Goal: Task Accomplishment & Management: Use online tool/utility

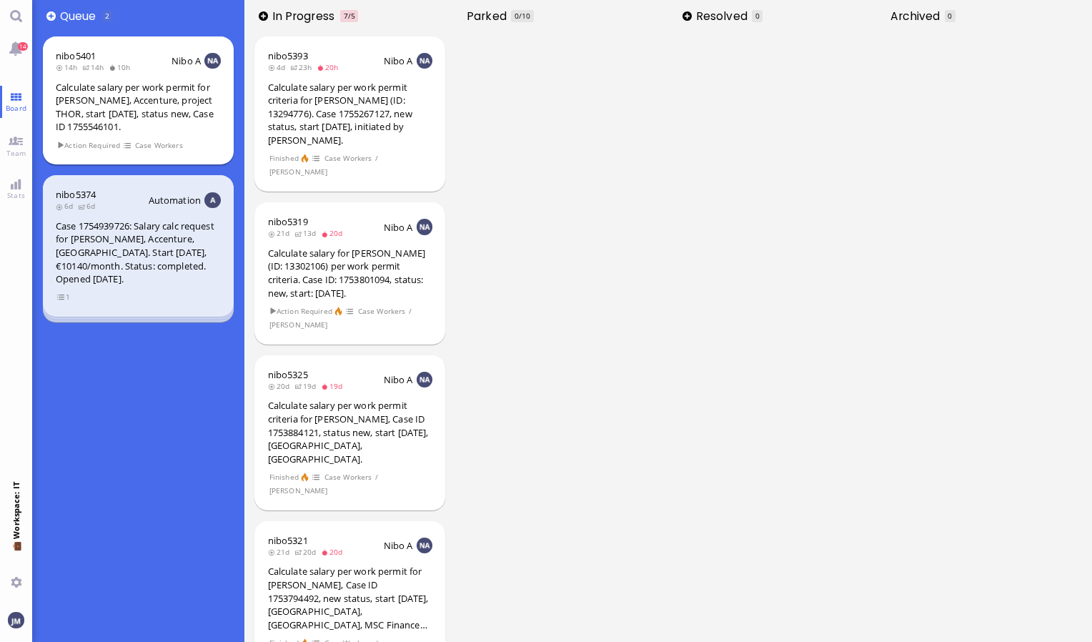
click at [170, 128] on div "Calculate salary per work permit for [PERSON_NAME], Accenture, project THOR, st…" at bounding box center [138, 107] width 165 height 53
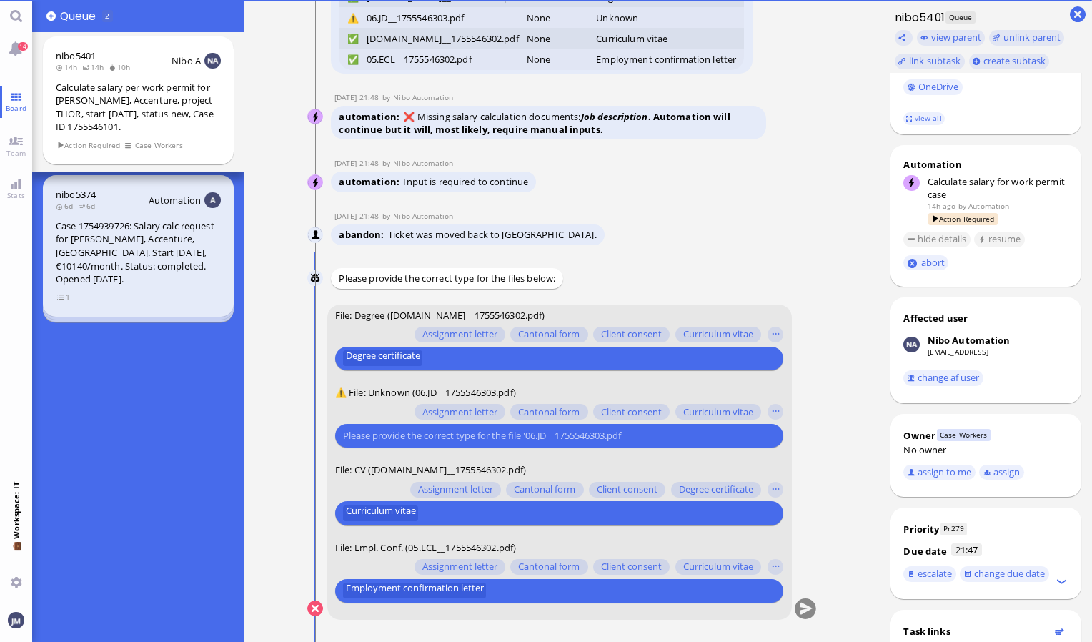
scroll to position [353, 0]
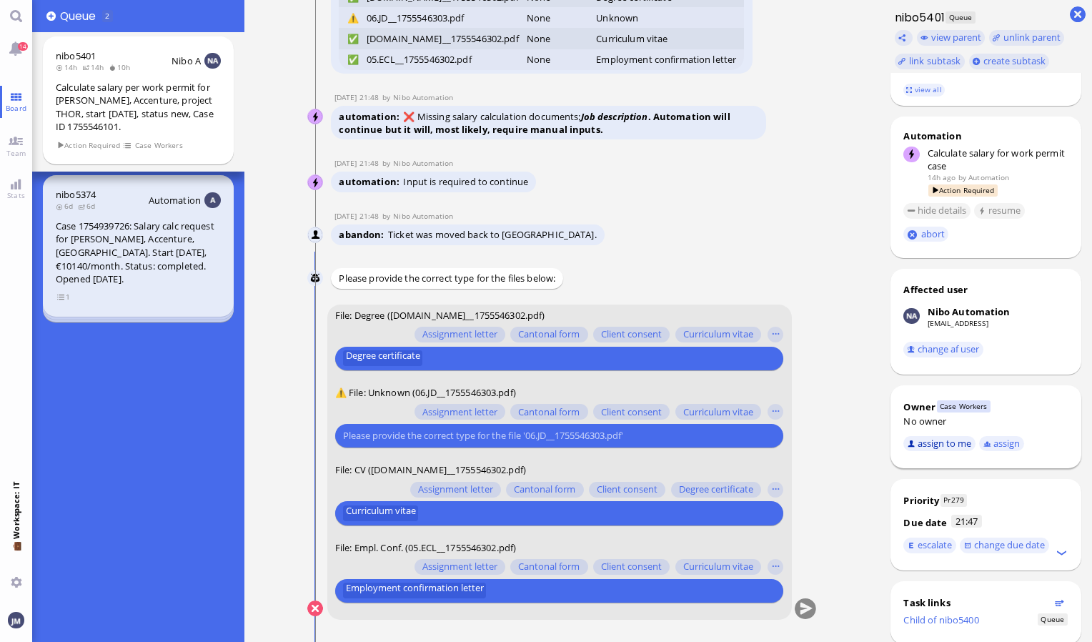
click at [953, 452] on button "assign to me" at bounding box center [939, 444] width 72 height 16
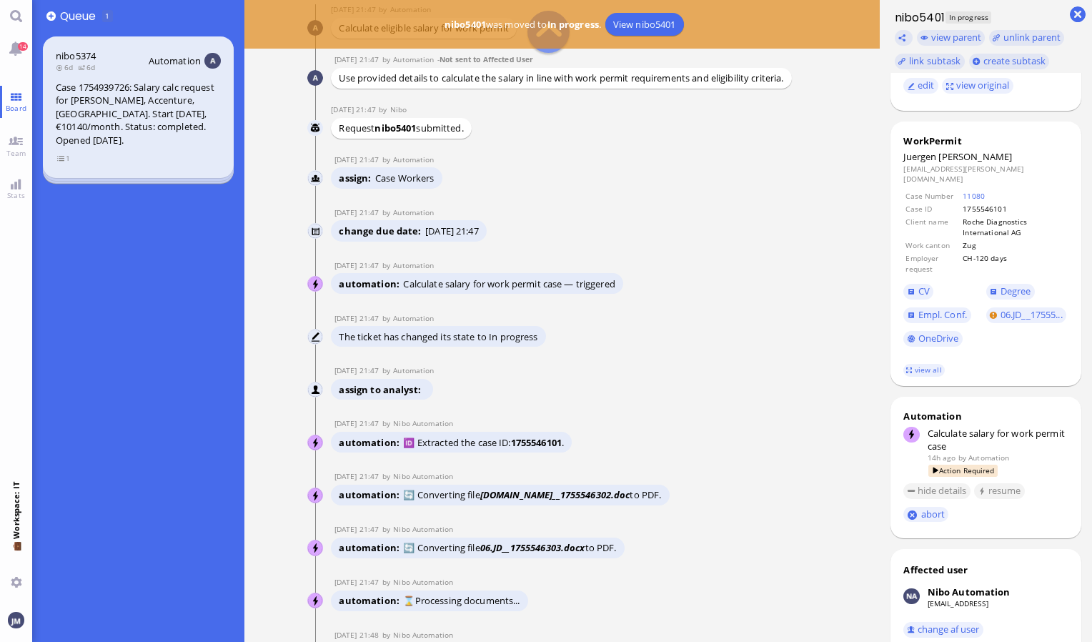
scroll to position [-824, 0]
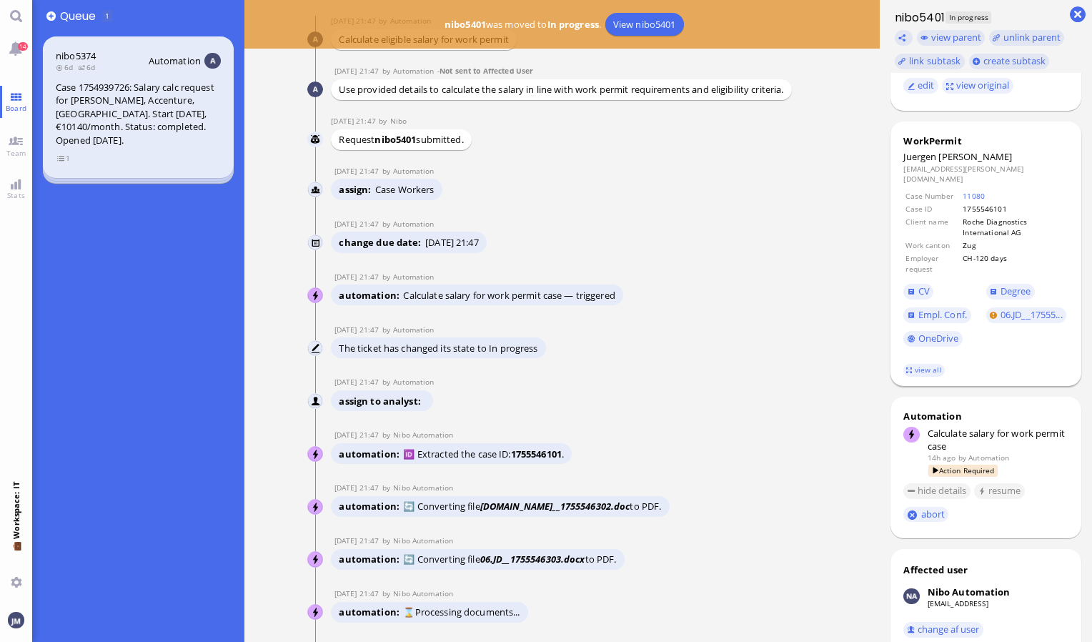
click at [947, 157] on span "[PERSON_NAME]" at bounding box center [975, 156] width 74 height 13
copy span "[PERSON_NAME]"
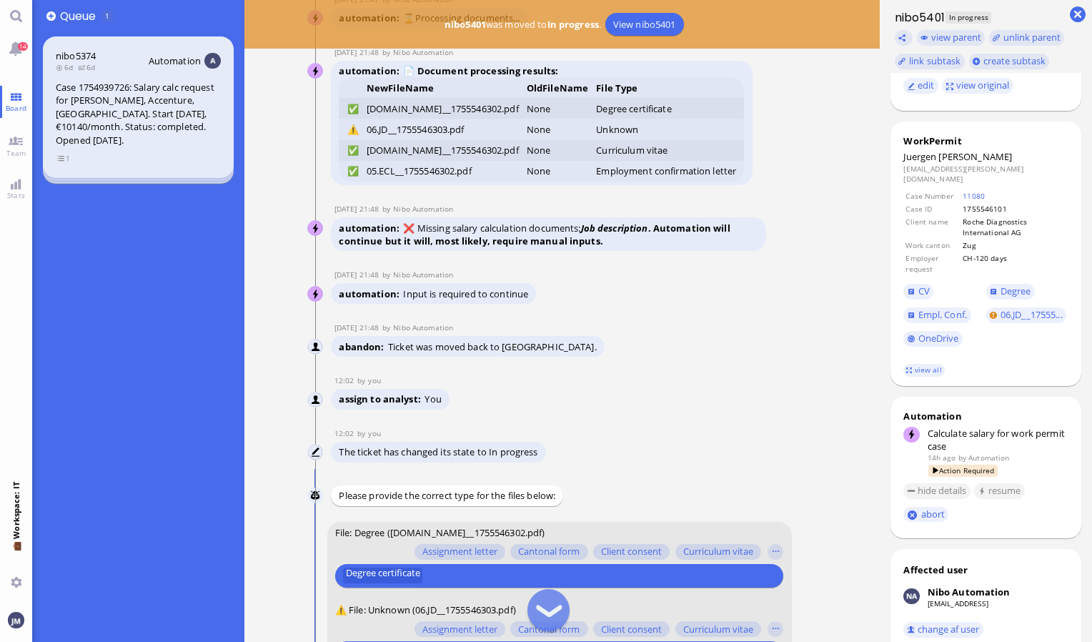
scroll to position [0, 0]
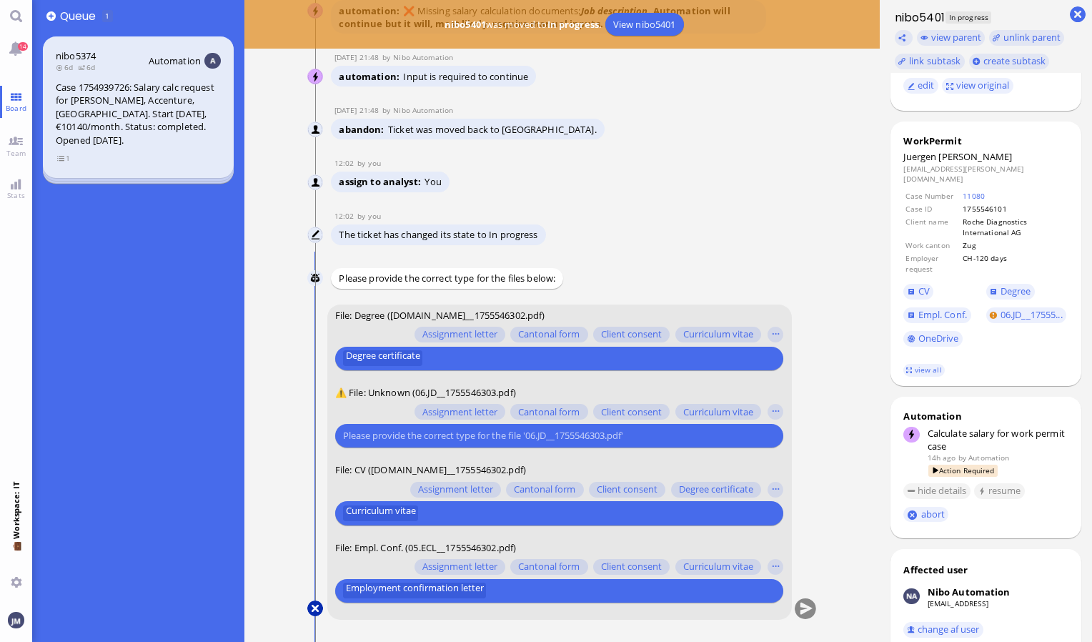
click at [317, 609] on button at bounding box center [315, 608] width 16 height 16
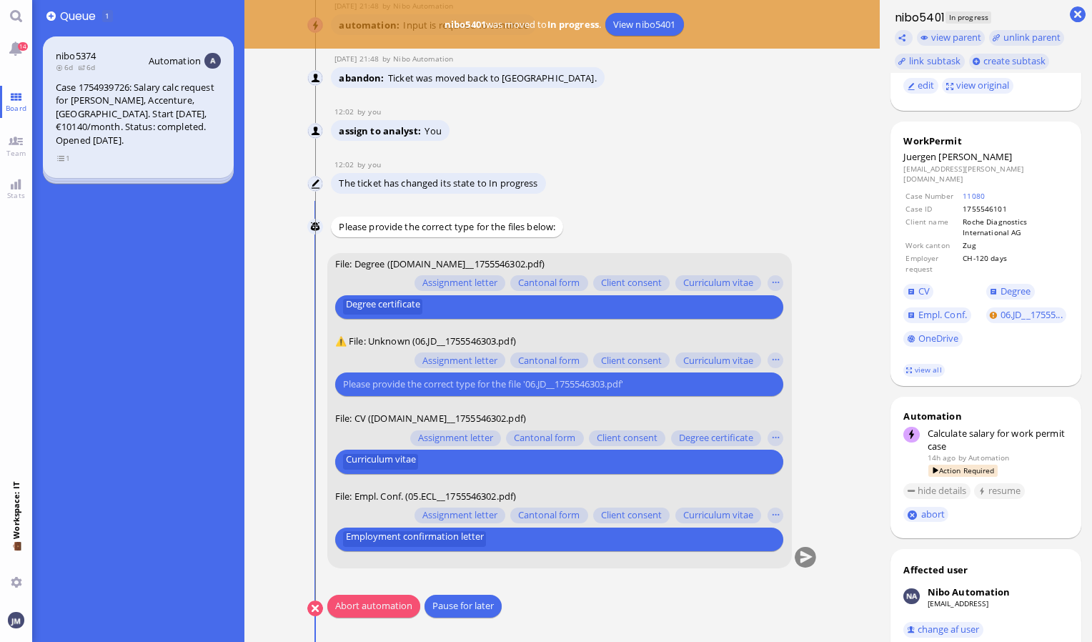
click at [362, 609] on button "Abort automation" at bounding box center [373, 606] width 93 height 23
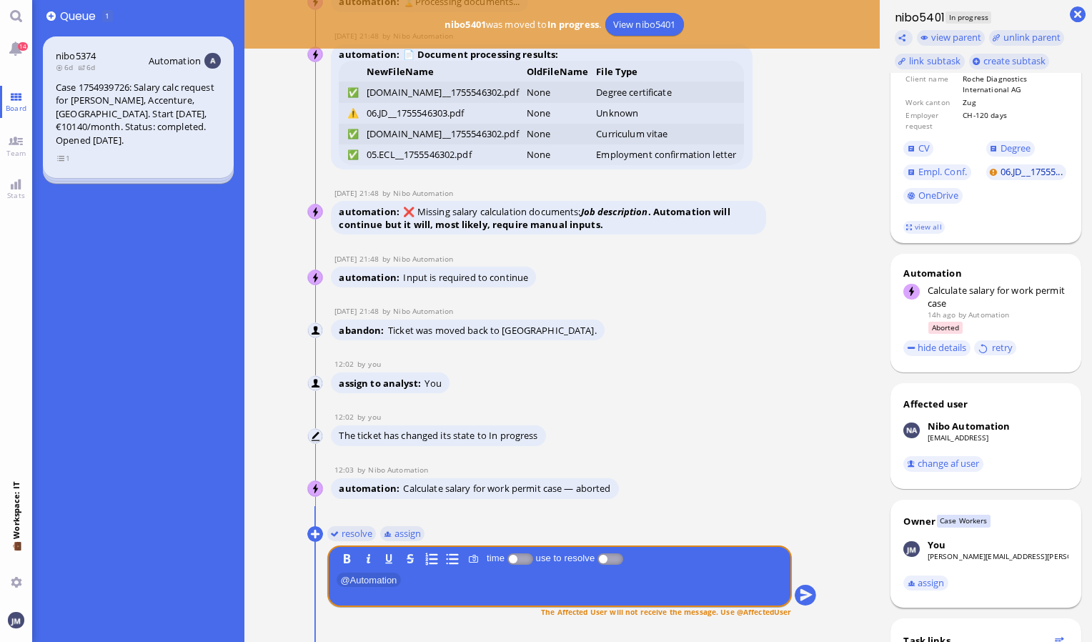
scroll to position [297, 0]
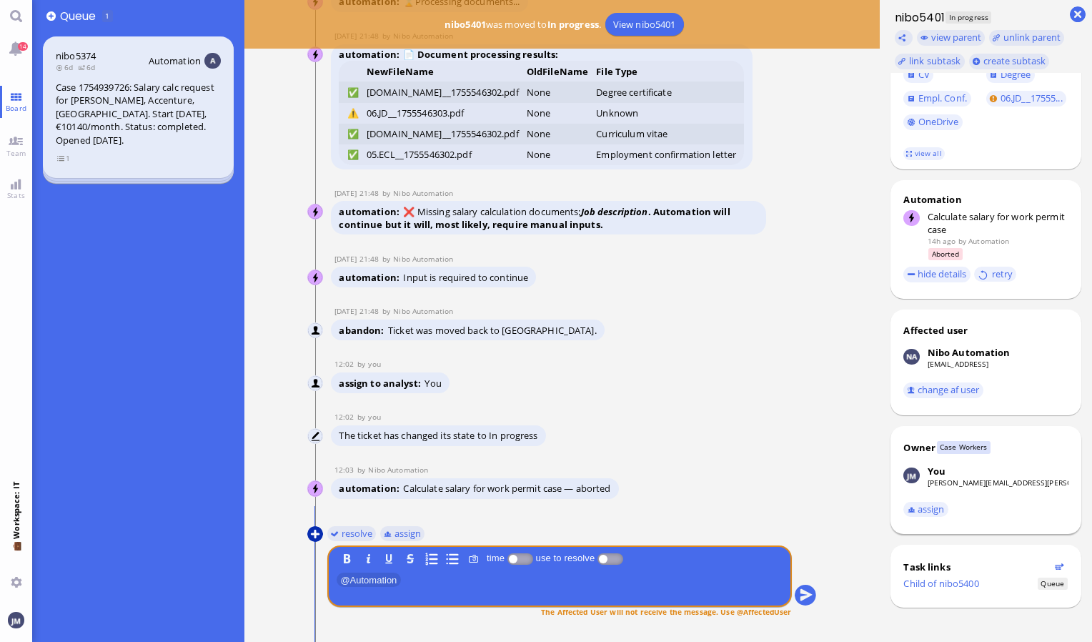
click at [317, 532] on button at bounding box center [315, 534] width 16 height 16
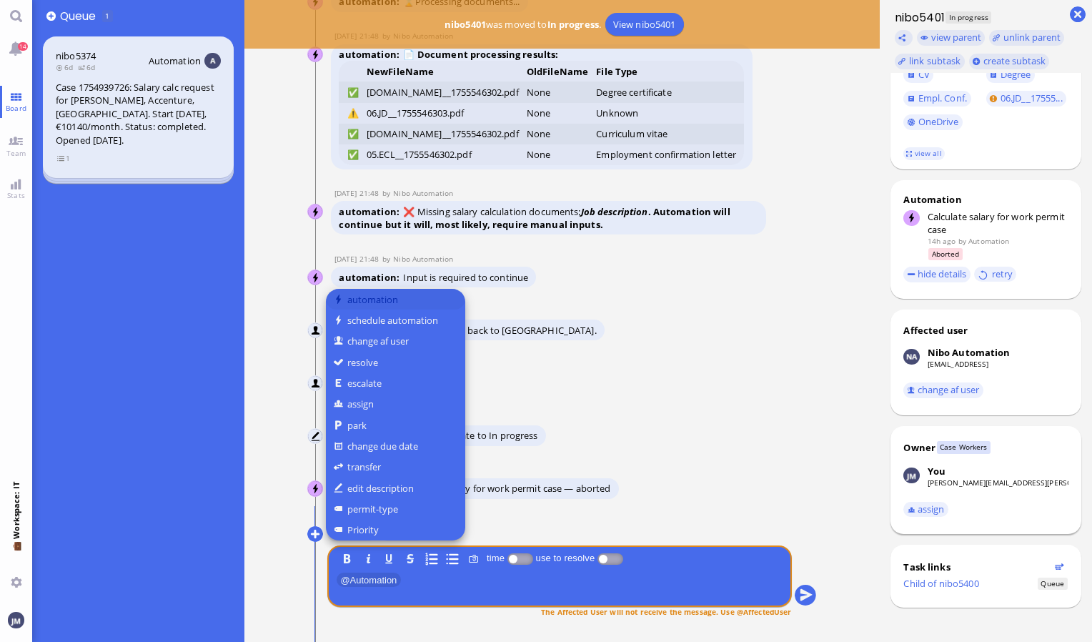
click at [389, 302] on button "automation" at bounding box center [395, 299] width 139 height 21
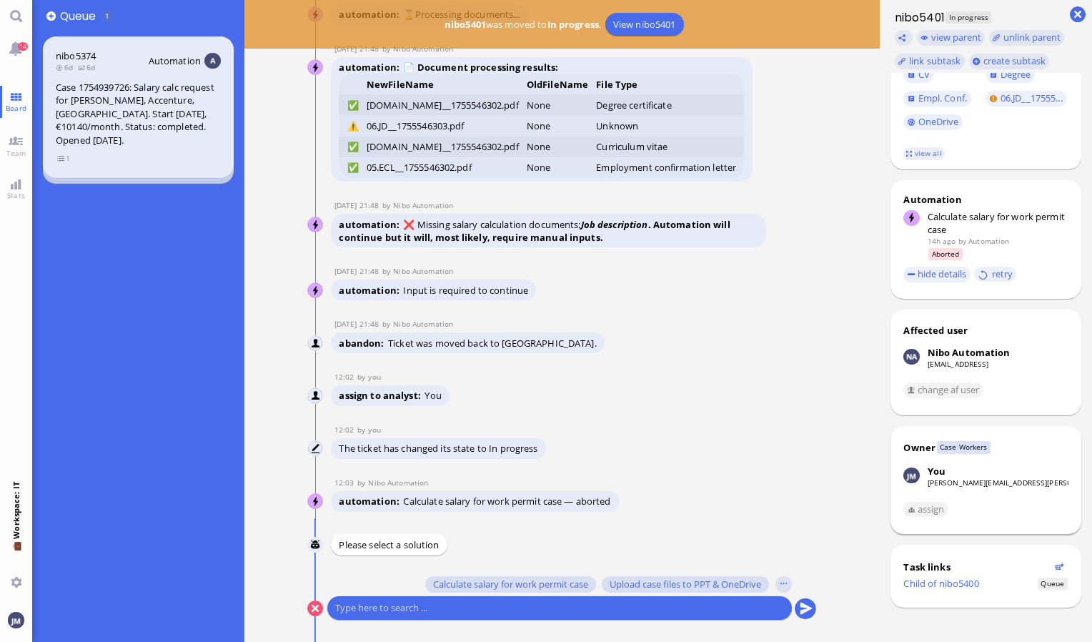
scroll to position [0, 0]
click at [520, 585] on span "Calculate salary for work permit case" at bounding box center [510, 583] width 155 height 11
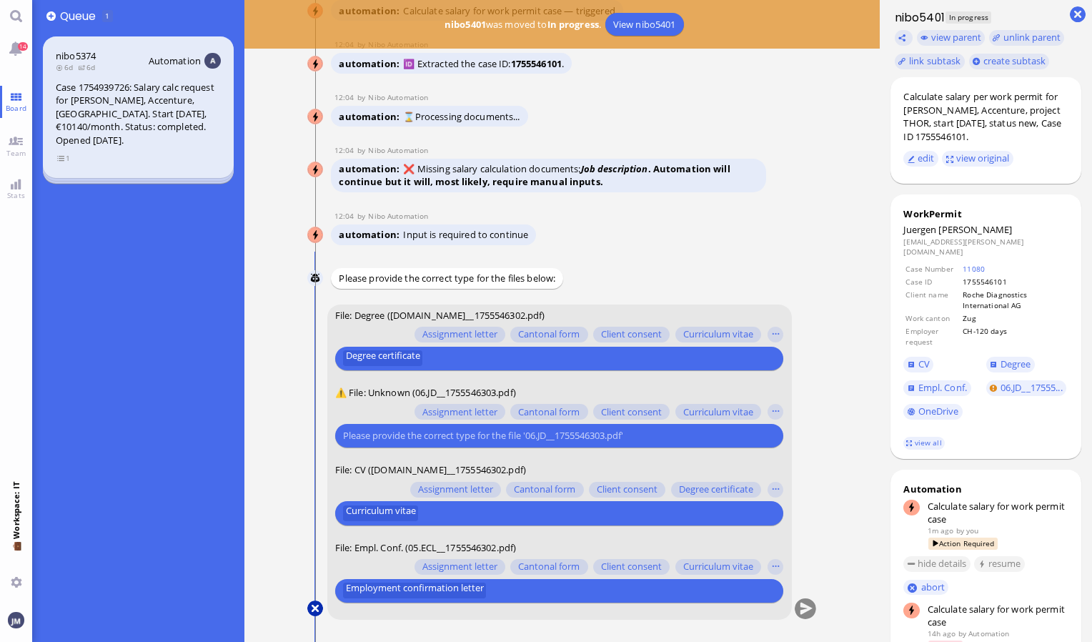
click at [314, 605] on button at bounding box center [315, 608] width 16 height 16
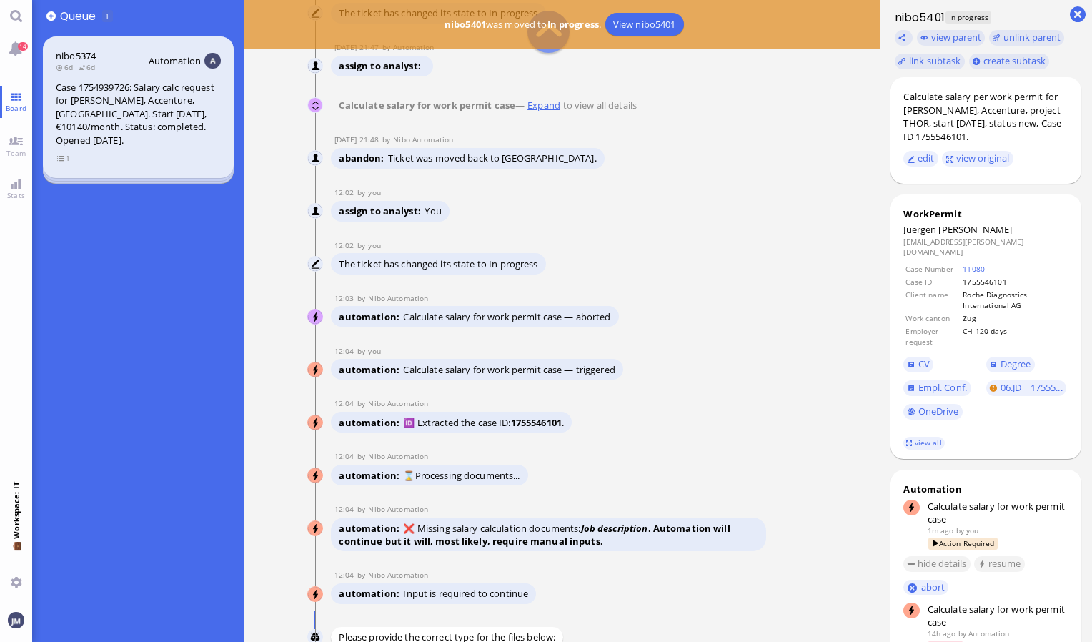
scroll to position [-422, 0]
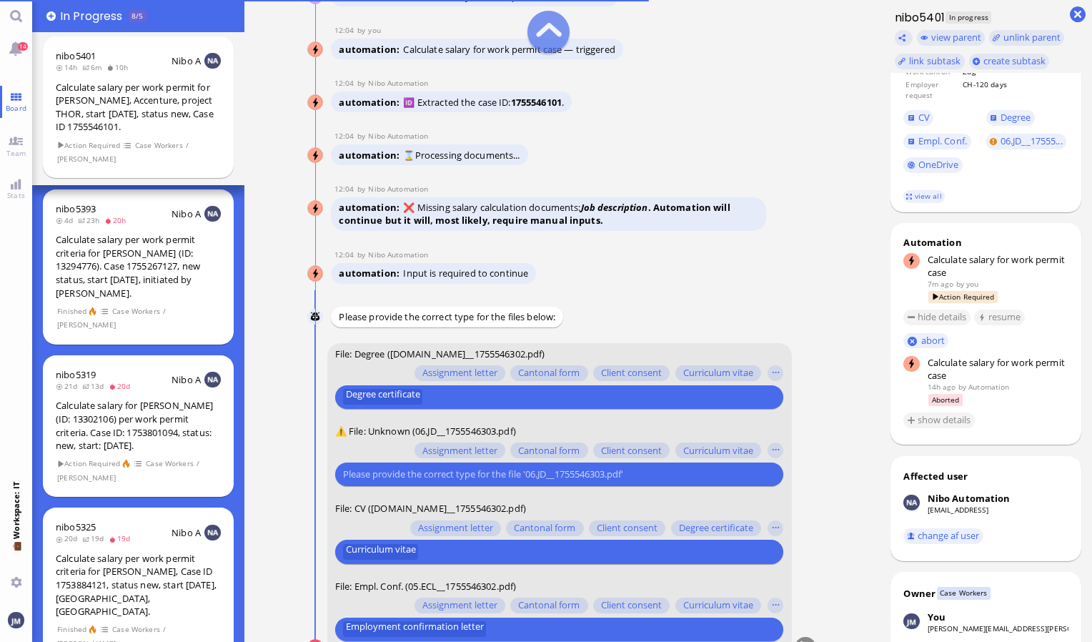
scroll to position [-39, 0]
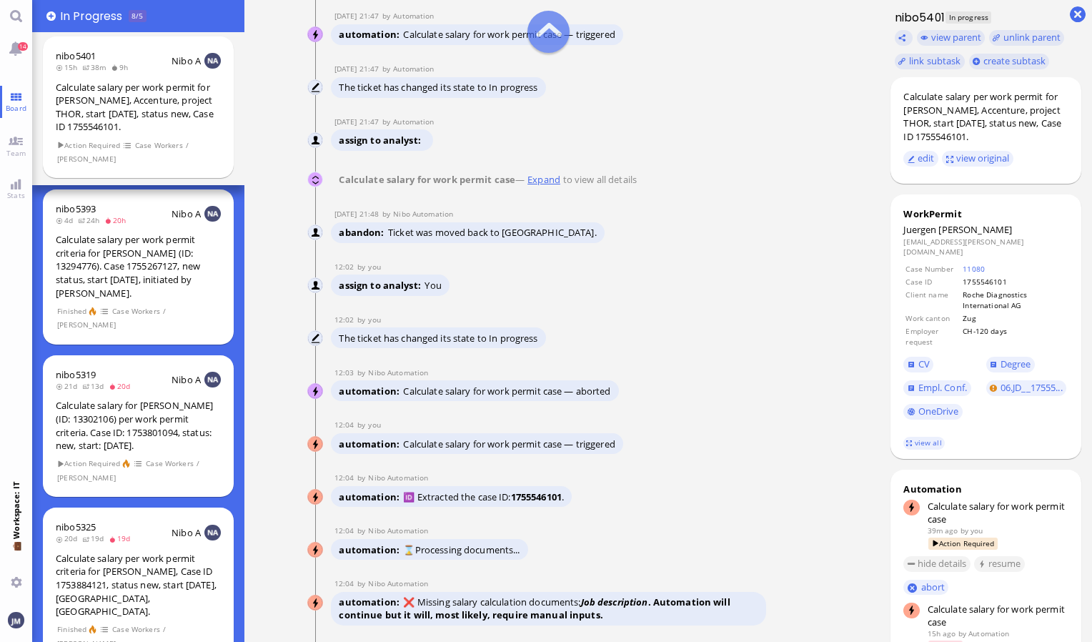
scroll to position [-706, 0]
